Goal: Task Accomplishment & Management: Manage account settings

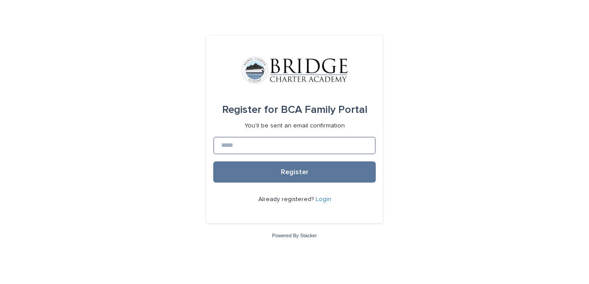
click at [317, 155] on input at bounding box center [294, 146] width 162 height 18
click at [462, 188] on div "Register for BCA Family Portal You'll be sent an email confirmation Register Al…" at bounding box center [294, 142] width 589 height 284
click at [324, 203] on link "Login" at bounding box center [323, 199] width 15 height 6
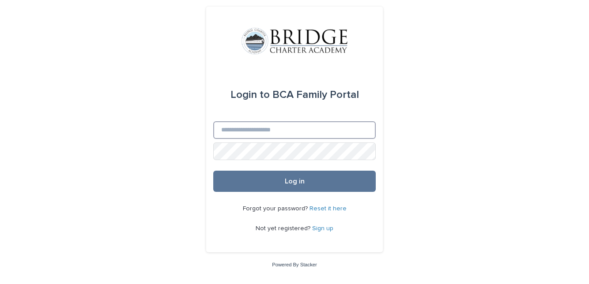
click at [328, 139] on input "Email" at bounding box center [294, 130] width 162 height 18
type input "**********"
click at [213, 171] on button "Log in" at bounding box center [294, 181] width 162 height 21
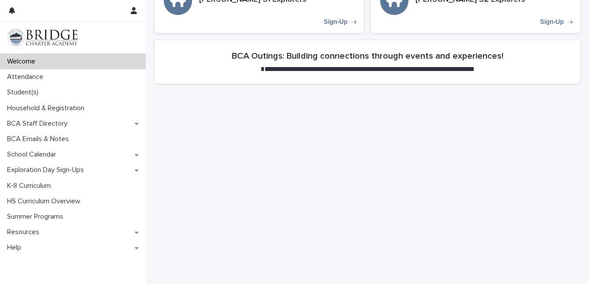
scroll to position [395, 0]
click at [31, 93] on p "Student(s)" at bounding box center [25, 92] width 42 height 8
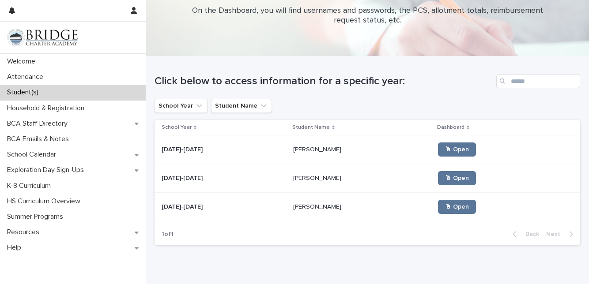
scroll to position [31, 0]
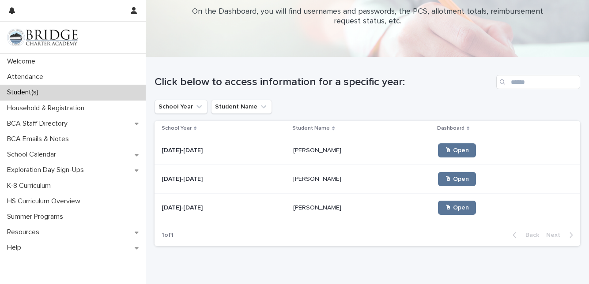
click at [29, 73] on p "Attendance" at bounding box center [27, 77] width 47 height 8
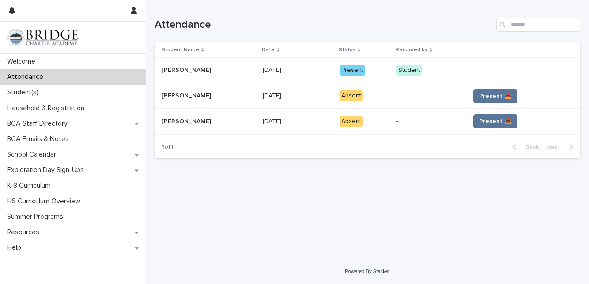
click at [360, 95] on div "Absent" at bounding box center [350, 95] width 23 height 11
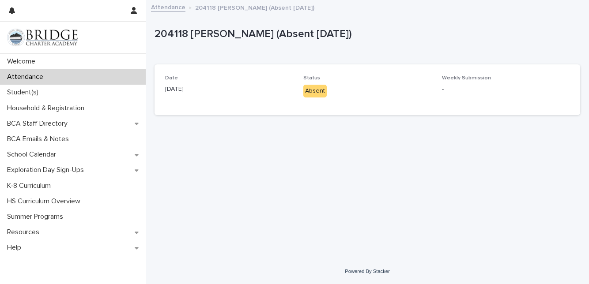
click at [322, 91] on div "Absent" at bounding box center [314, 91] width 23 height 13
click at [315, 96] on div "Absent" at bounding box center [314, 91] width 23 height 13
click at [321, 92] on div "Absent" at bounding box center [314, 91] width 23 height 13
click at [316, 96] on div "Absent" at bounding box center [314, 91] width 23 height 13
click at [321, 93] on div "Absent" at bounding box center [314, 91] width 23 height 13
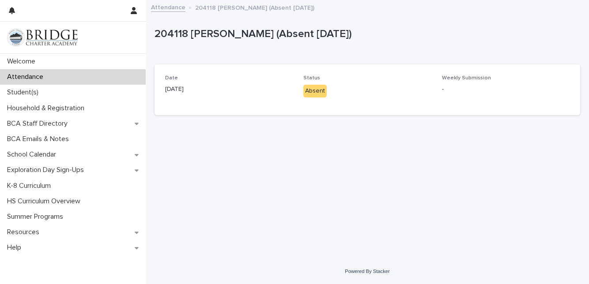
click at [449, 89] on p "-" at bounding box center [506, 89] width 128 height 9
click at [309, 93] on div "Absent" at bounding box center [314, 91] width 23 height 13
click at [186, 93] on p "[DATE]" at bounding box center [229, 89] width 128 height 9
click at [314, 97] on div "Absent" at bounding box center [314, 91] width 23 height 13
click at [181, 94] on div "Date [DATE]" at bounding box center [229, 88] width 128 height 26
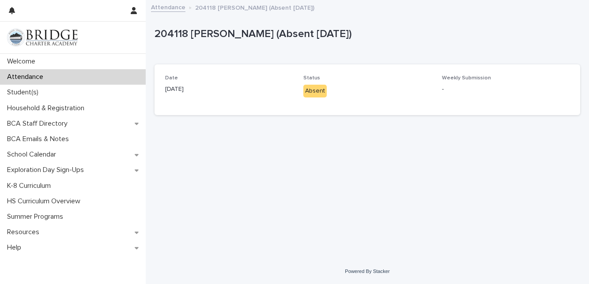
click at [311, 90] on div "Absent" at bounding box center [314, 91] width 23 height 13
click at [315, 98] on div "Status Absent" at bounding box center [367, 90] width 128 height 30
click at [309, 89] on div "Absent" at bounding box center [314, 91] width 23 height 13
click at [317, 92] on div "Absent" at bounding box center [314, 91] width 23 height 13
click at [357, 215] on div "Loading... Saving… Loading... Saving… 204118 [PERSON_NAME] (Absent [DATE]) 2041…" at bounding box center [367, 119] width 434 height 236
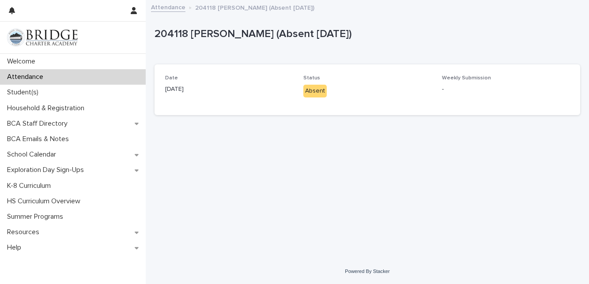
click at [352, 203] on div "Loading... Saving… Loading... Saving… 204118 [PERSON_NAME] (Absent [DATE]) 2041…" at bounding box center [367, 119] width 434 height 236
click at [356, 177] on div "Loading... Saving… Loading... Saving… 204118 [PERSON_NAME] (Absent [DATE]) 2041…" at bounding box center [367, 119] width 434 height 236
click at [508, 88] on p "-" at bounding box center [506, 89] width 128 height 9
click at [71, 76] on div "Attendance" at bounding box center [73, 76] width 146 height 15
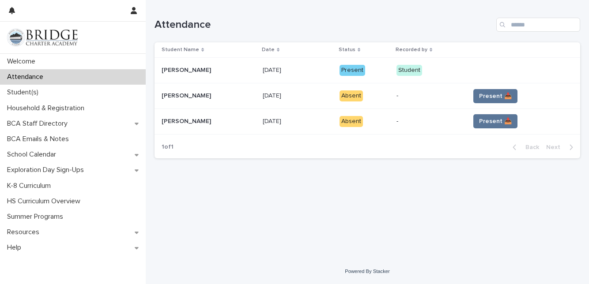
click at [31, 97] on div "Student(s)" at bounding box center [73, 92] width 146 height 15
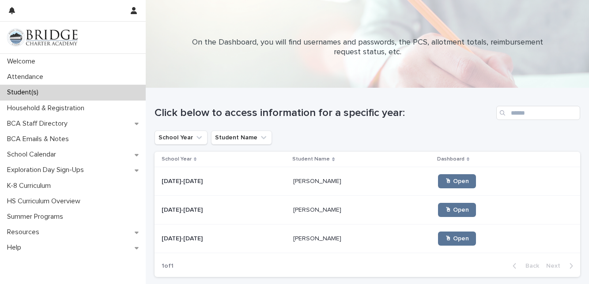
click at [44, 78] on p "Attendance" at bounding box center [27, 77] width 47 height 8
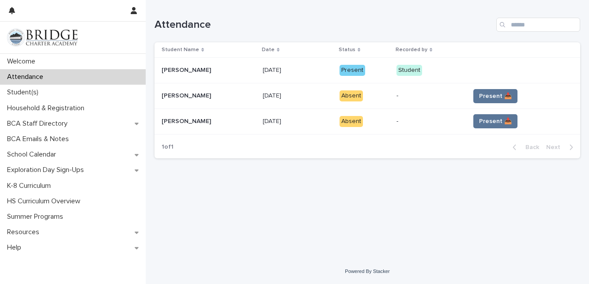
click at [509, 101] on button "Present 📥" at bounding box center [495, 96] width 44 height 14
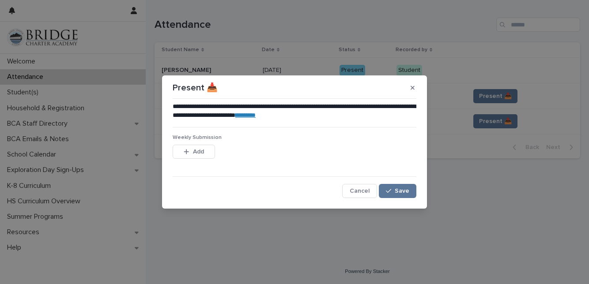
click at [400, 192] on span "Save" at bounding box center [402, 191] width 15 height 6
click at [194, 156] on button "Add" at bounding box center [194, 152] width 42 height 14
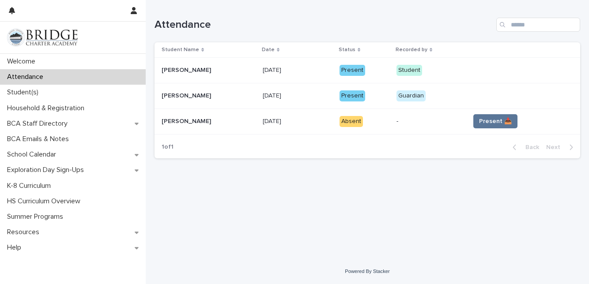
click at [502, 123] on span "Present 📥" at bounding box center [495, 121] width 33 height 9
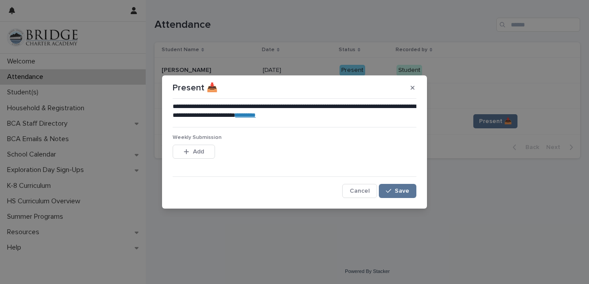
click at [402, 194] on button "Save" at bounding box center [398, 191] width 38 height 14
